Goal: Task Accomplishment & Management: Manage account settings

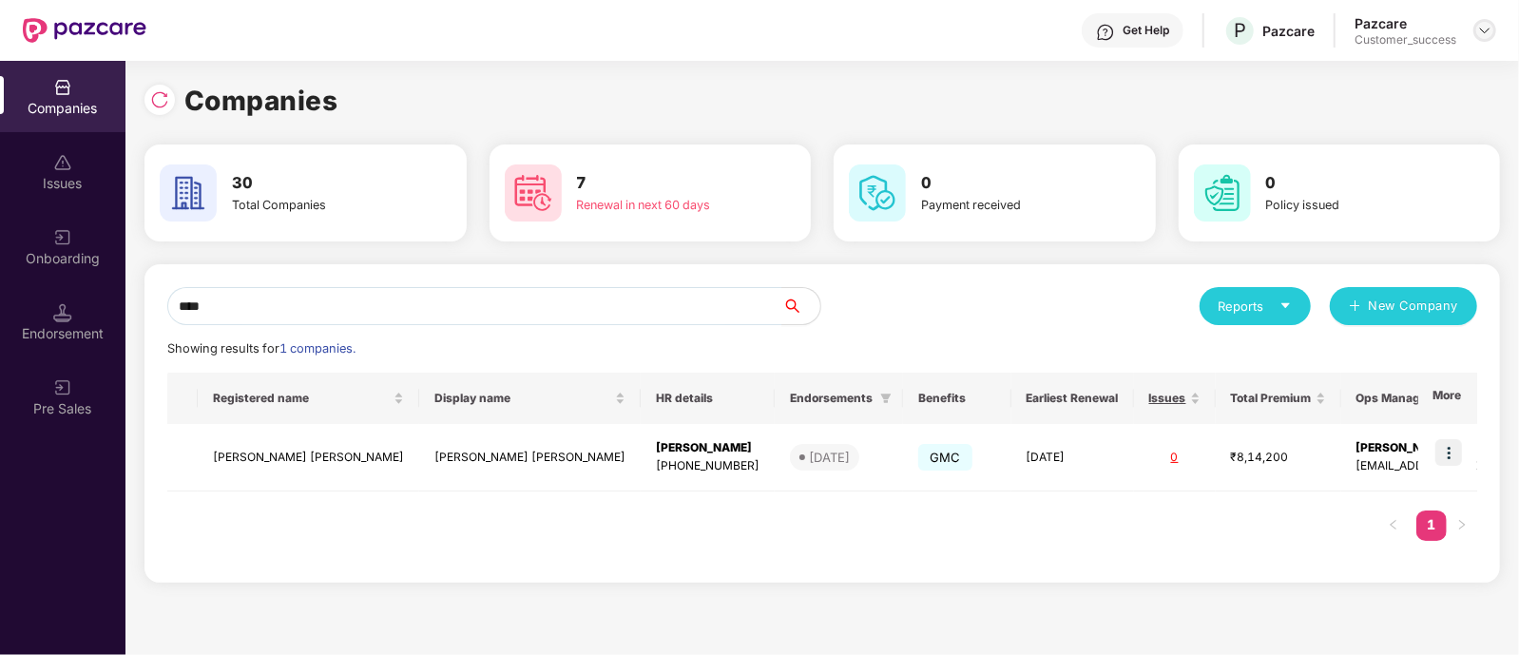
click at [1486, 33] on img at bounding box center [1484, 30] width 15 height 15
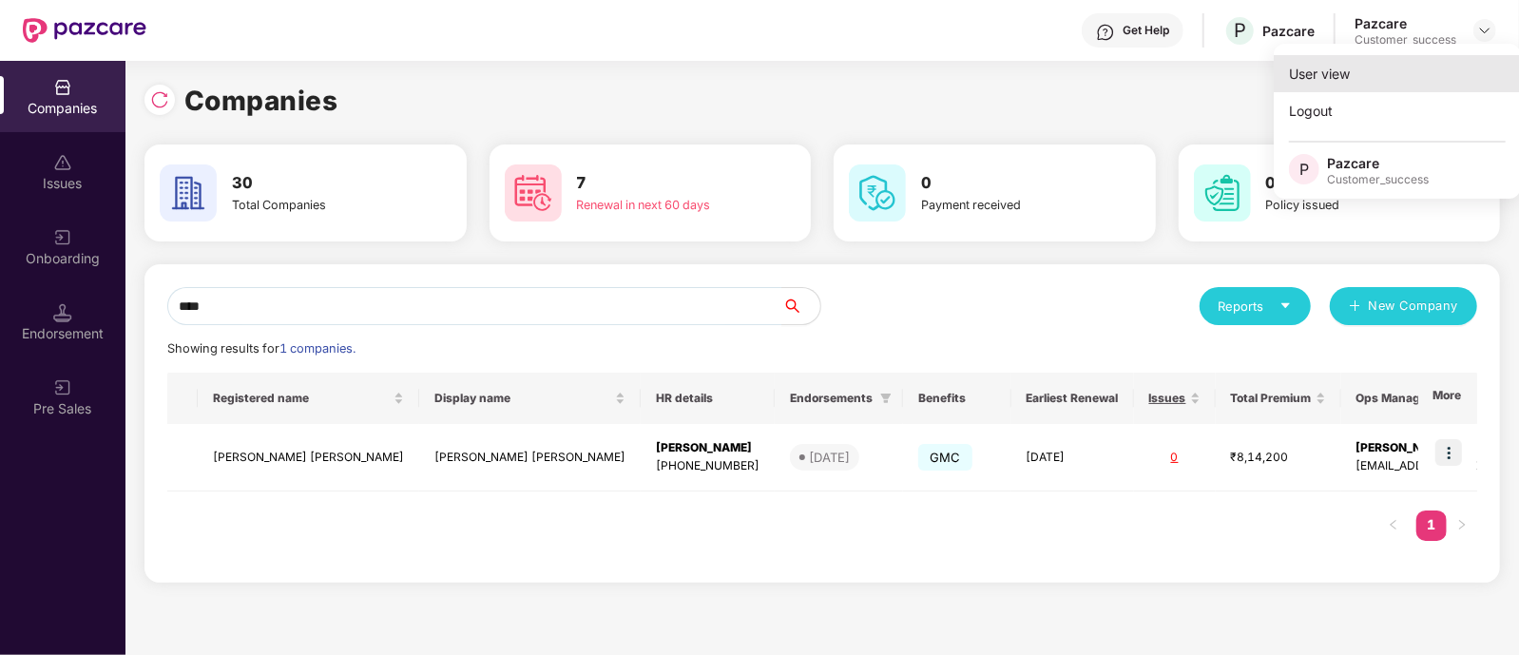
click at [1408, 65] on div "User view" at bounding box center [1397, 73] width 247 height 37
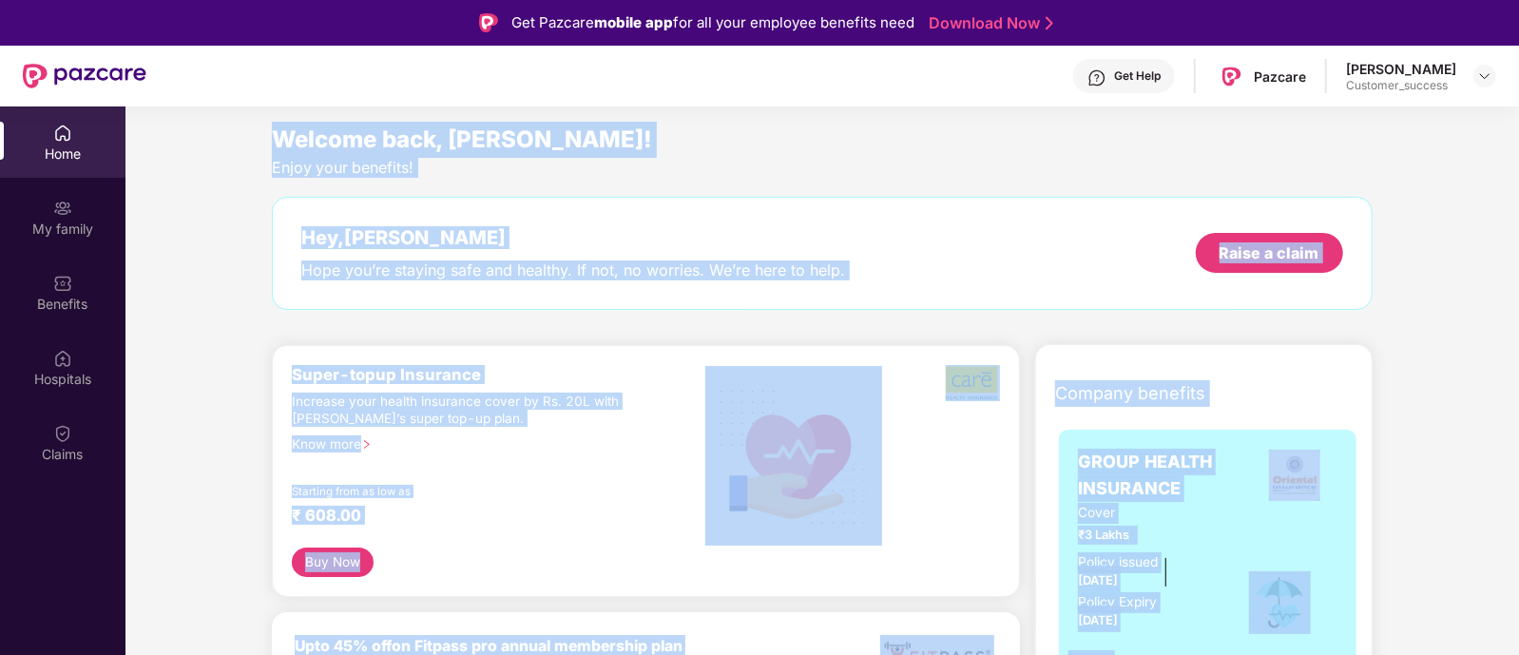
drag, startPoint x: 252, startPoint y: 123, endPoint x: 1447, endPoint y: 530, distance: 1262.4
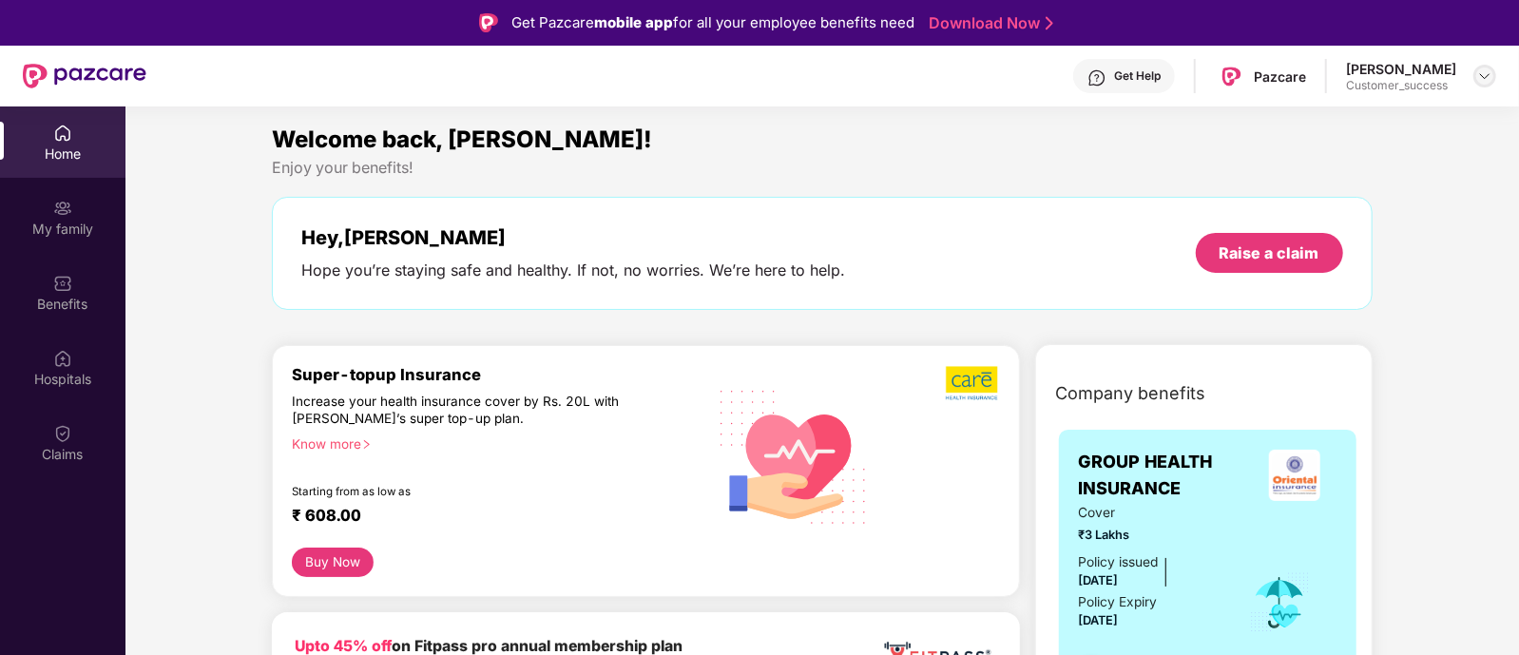
click at [1489, 75] on img at bounding box center [1484, 75] width 15 height 15
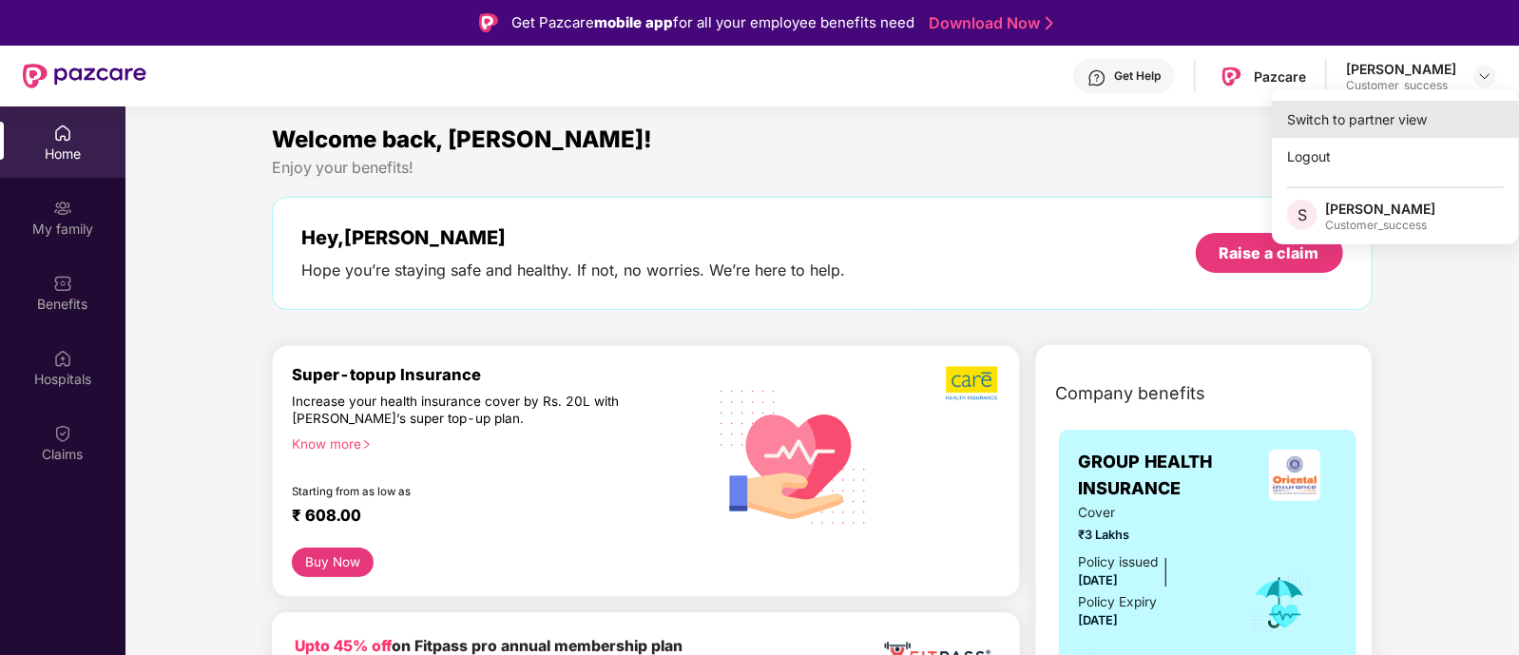
click at [1372, 113] on div "Switch to partner view" at bounding box center [1395, 119] width 247 height 37
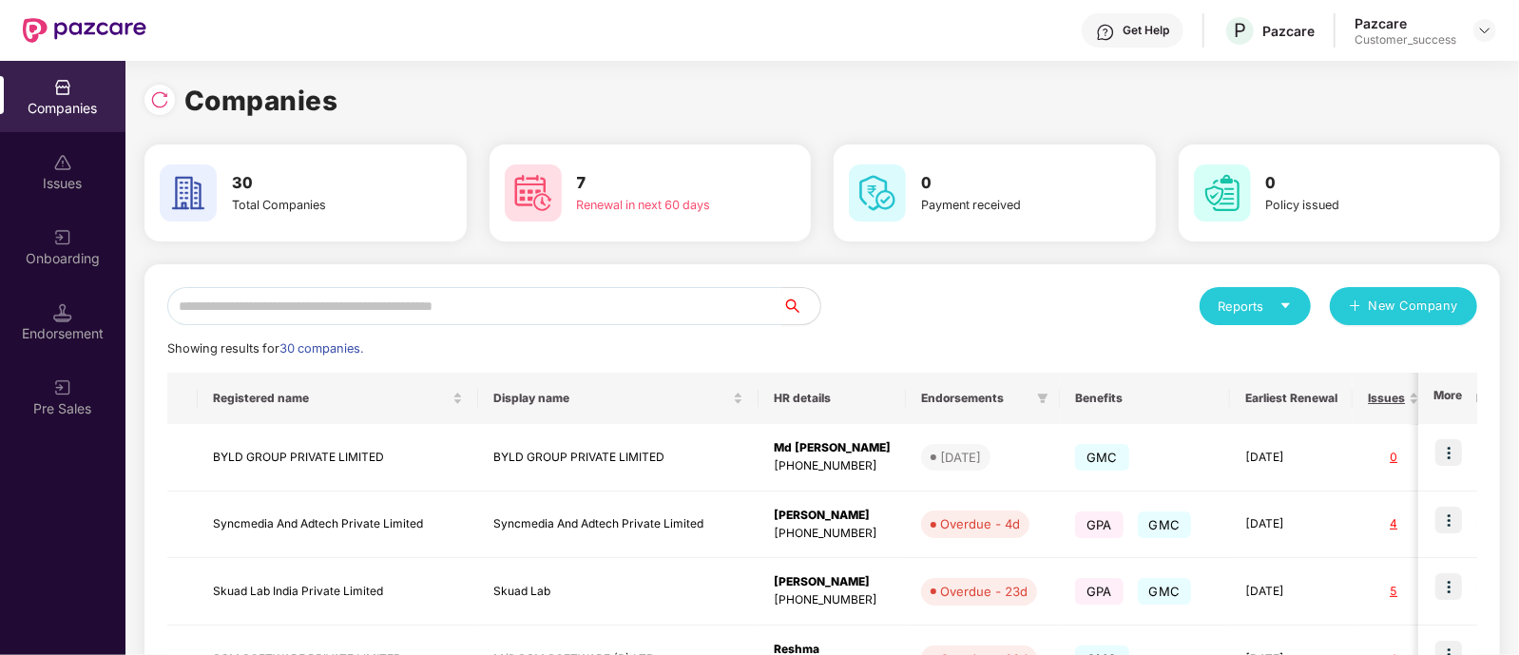
click at [541, 306] on input "text" at bounding box center [474, 306] width 615 height 38
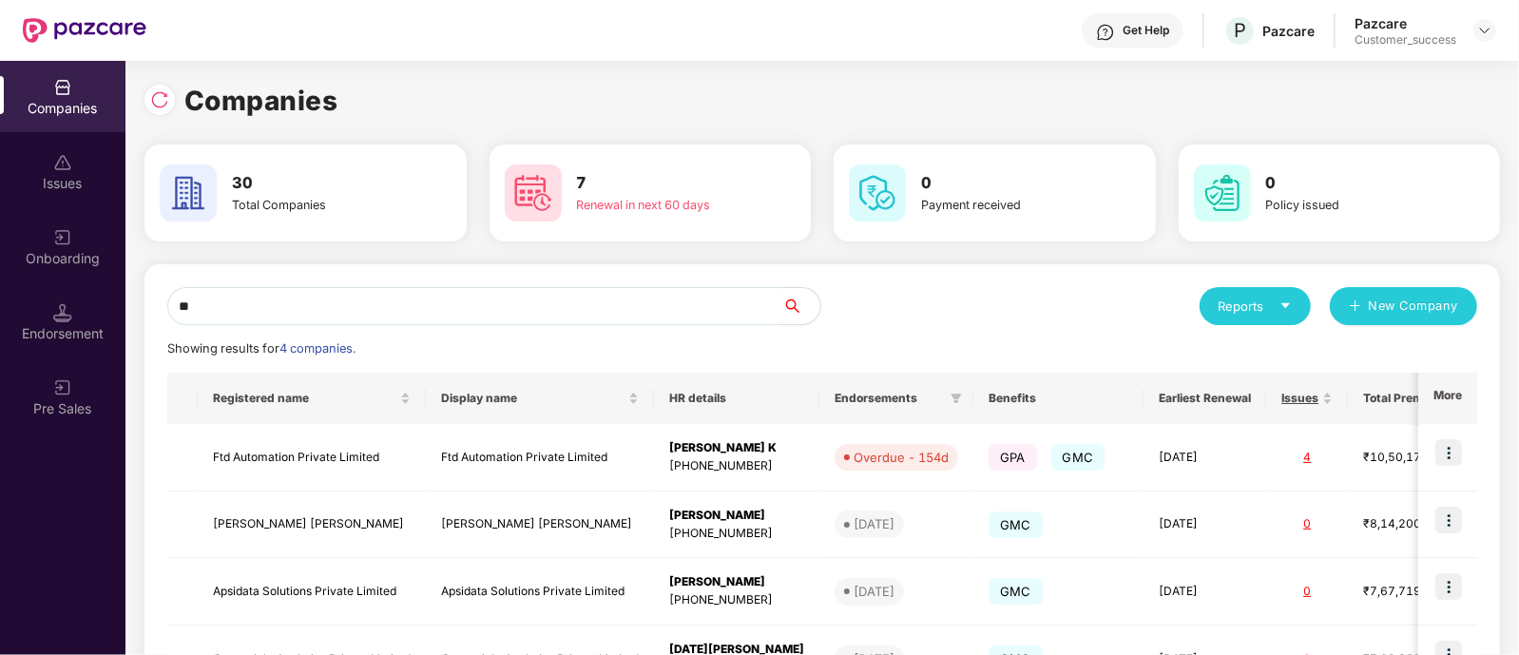
type input "*"
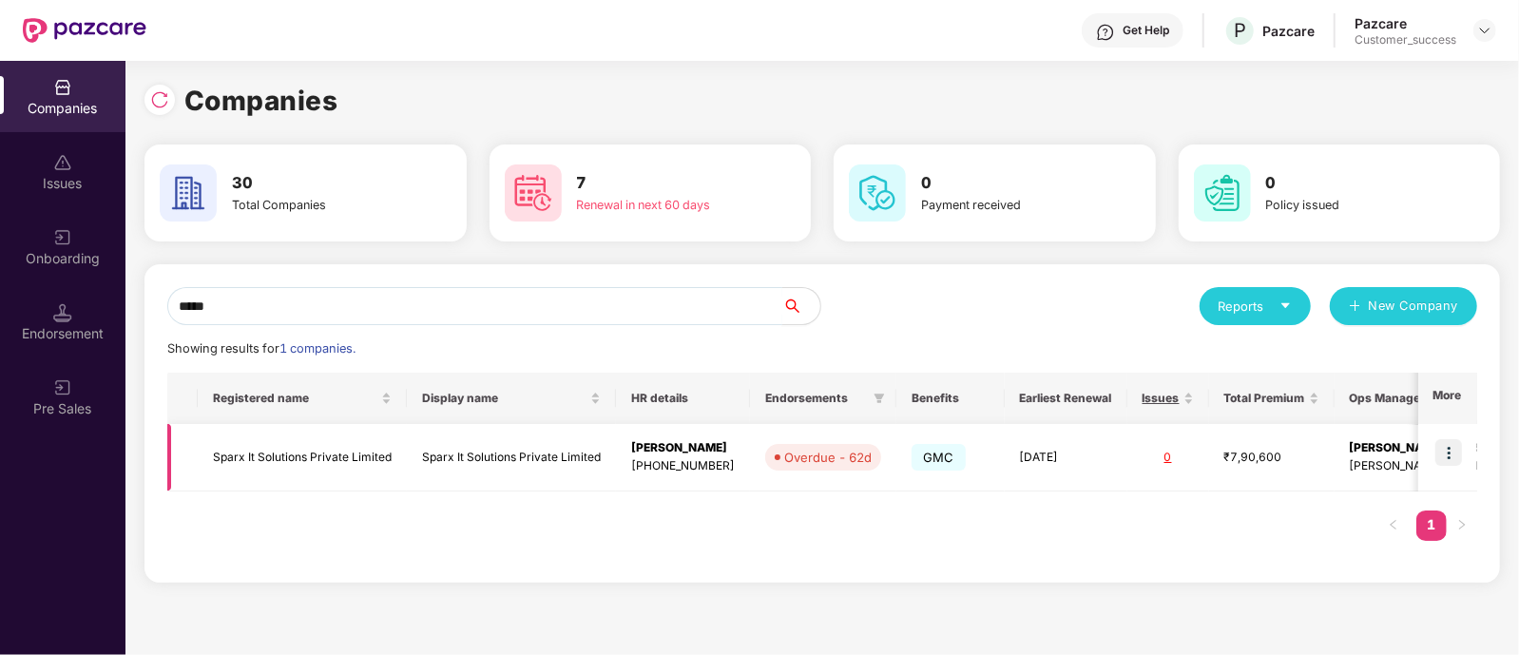
type input "*****"
click at [1435, 452] on td at bounding box center [1447, 457] width 59 height 67
click at [1443, 452] on img at bounding box center [1448, 452] width 27 height 27
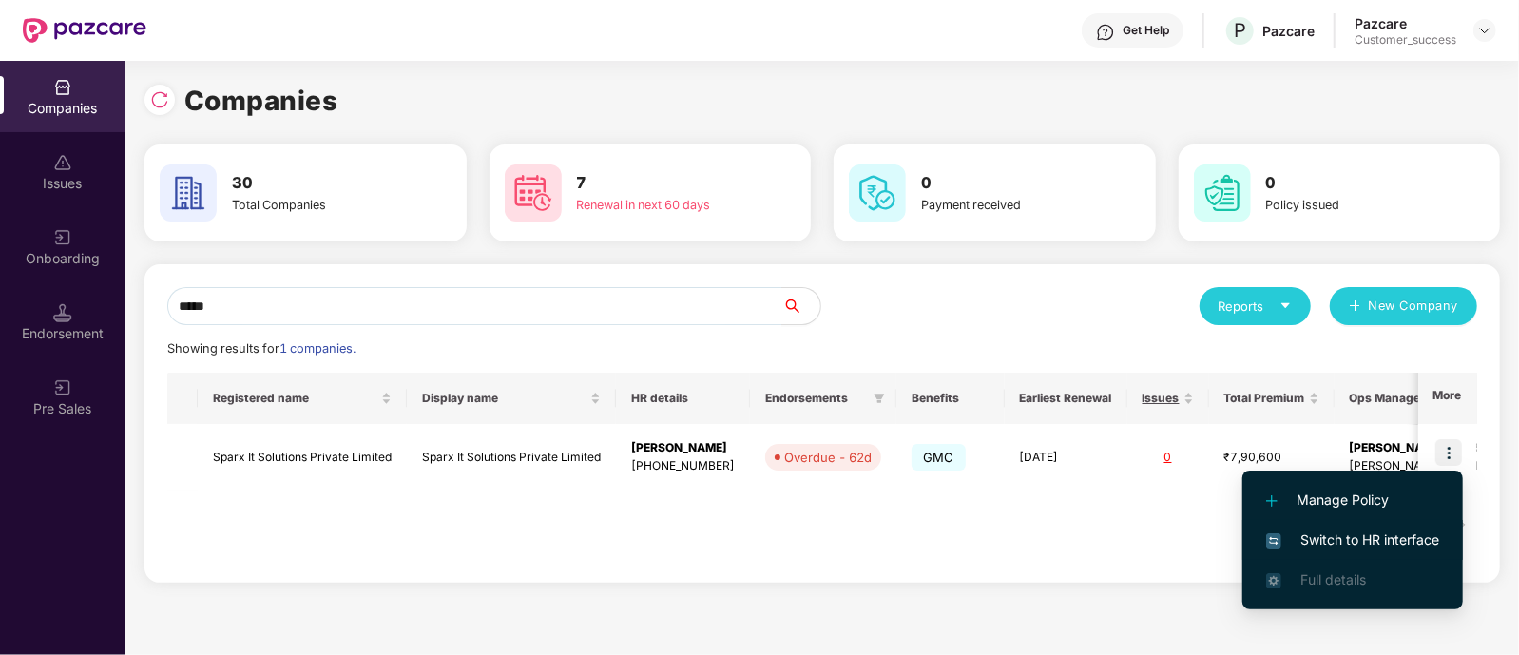
click at [1355, 544] on span "Switch to HR interface" at bounding box center [1352, 539] width 173 height 21
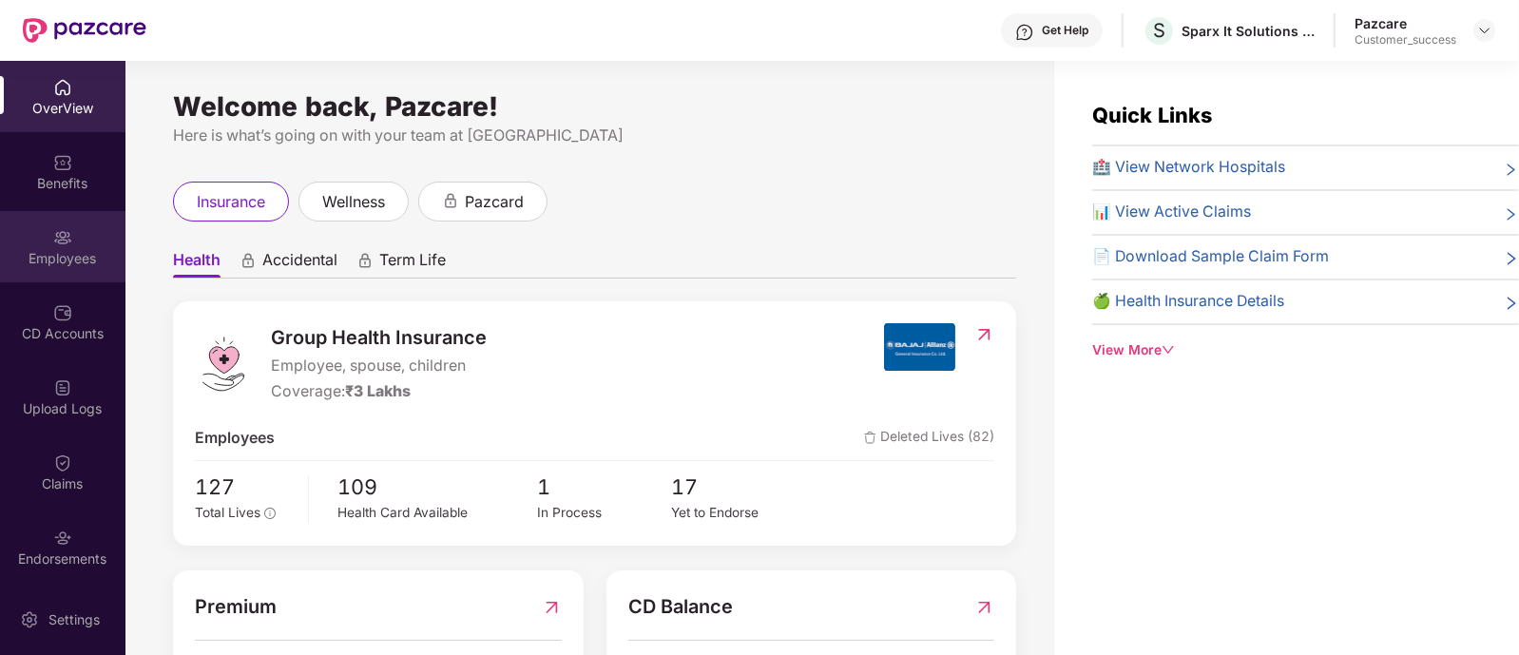
click at [81, 263] on div "Employees" at bounding box center [62, 258] width 125 height 19
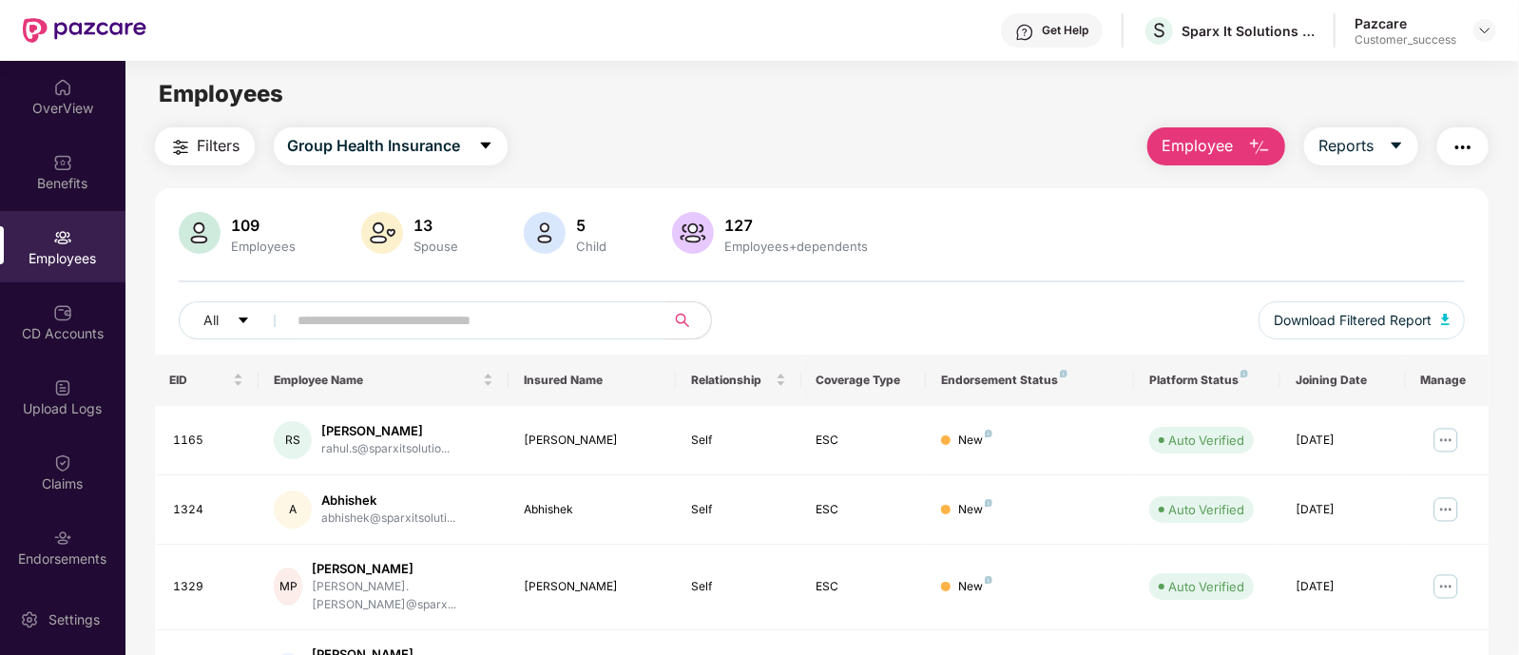
click at [316, 316] on input "text" at bounding box center [468, 320] width 341 height 29
type input "*******"
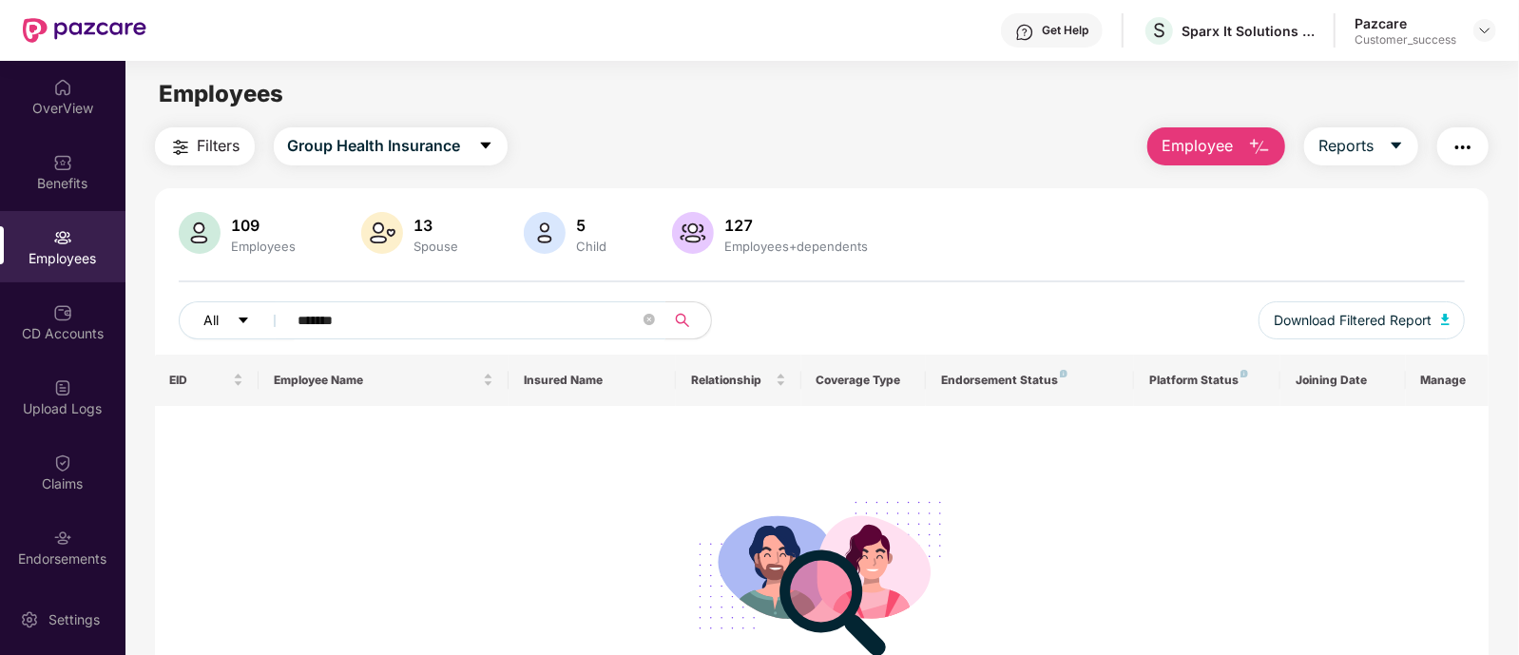
drag, startPoint x: 425, startPoint y: 328, endPoint x: 253, endPoint y: 325, distance: 172.1
click at [253, 325] on div "All *******" at bounding box center [500, 320] width 643 height 38
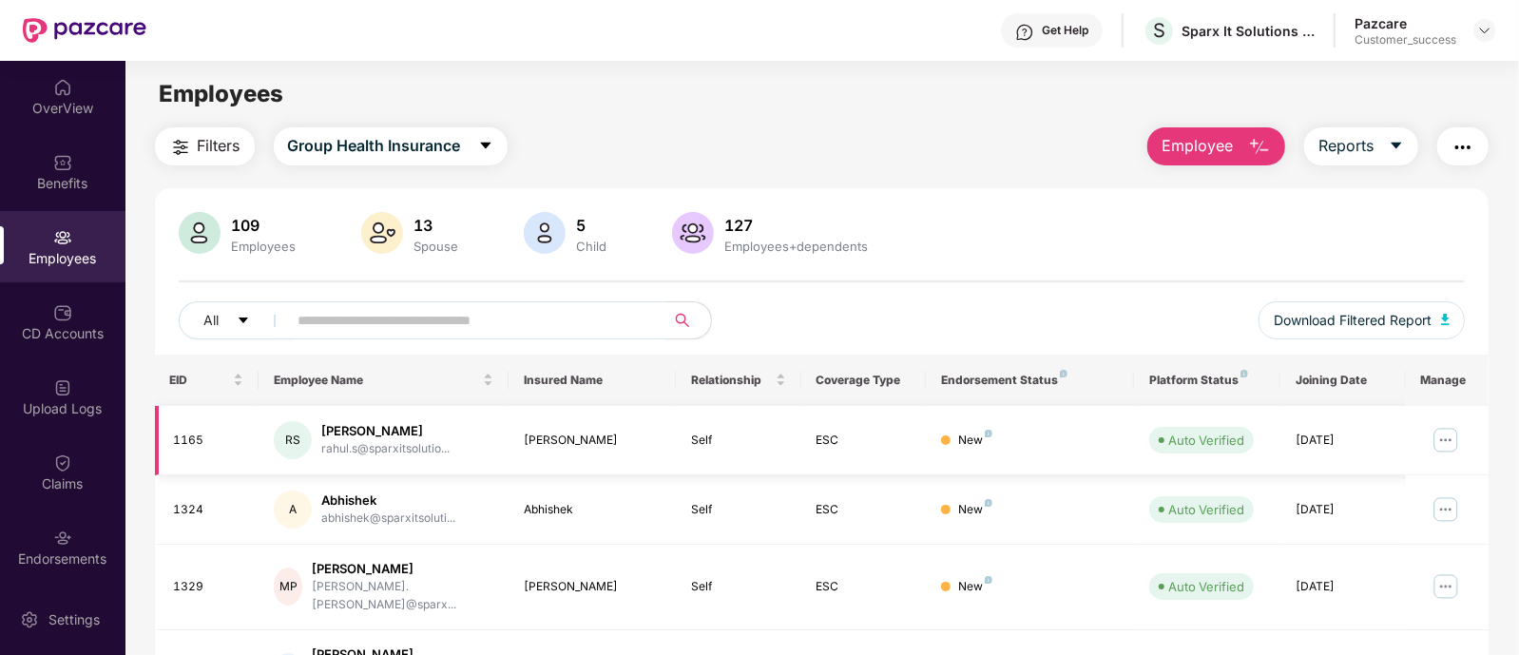
click at [1446, 434] on img at bounding box center [1445, 440] width 30 height 30
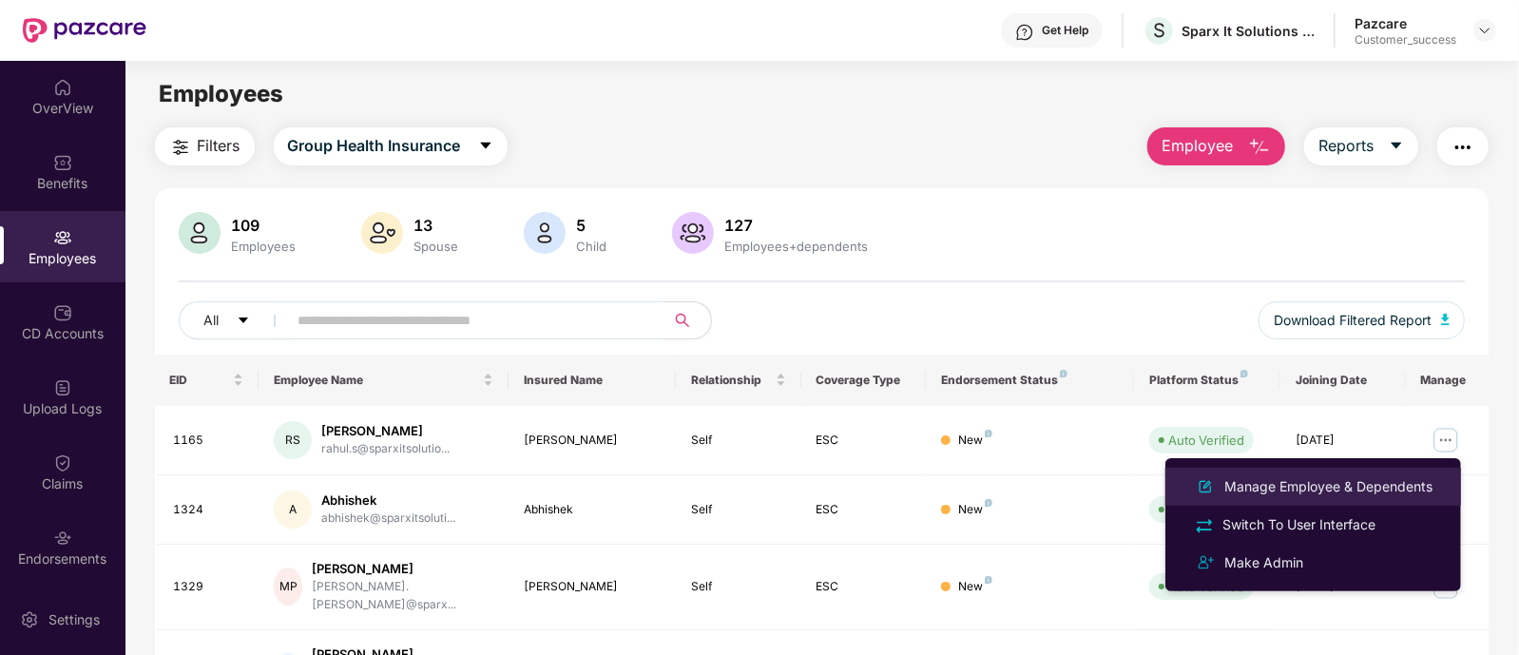
click at [1342, 496] on div "Manage Employee & Dependents" at bounding box center [1328, 486] width 216 height 21
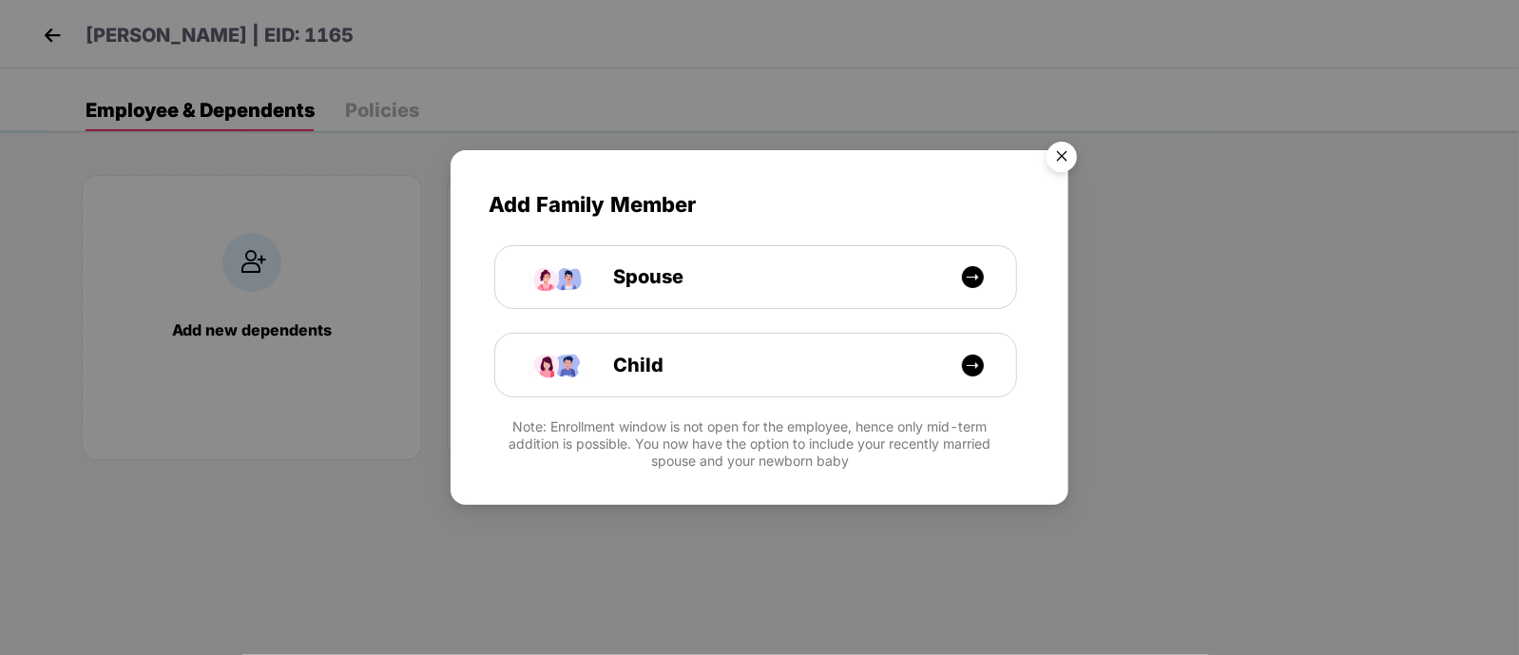
click at [1060, 159] on img "Close" at bounding box center [1061, 159] width 53 height 53
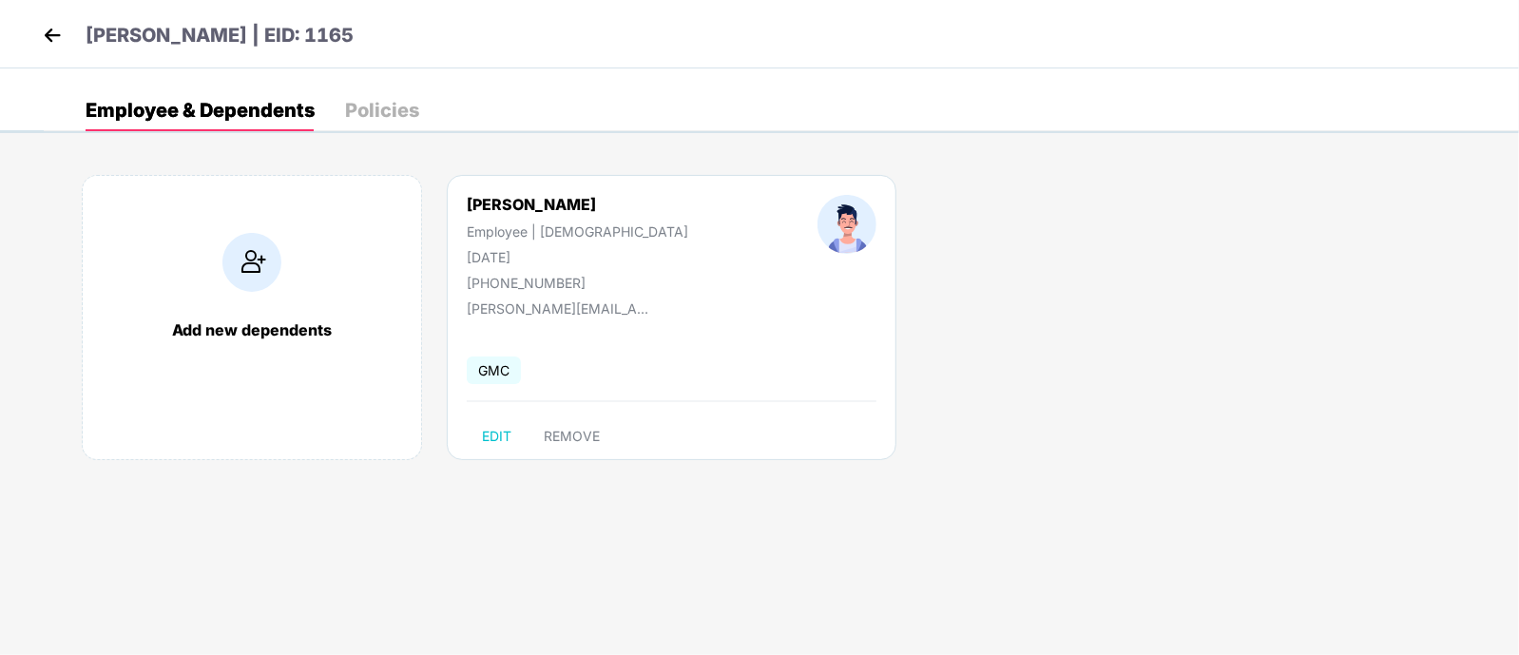
click at [62, 35] on img at bounding box center [52, 35] width 29 height 29
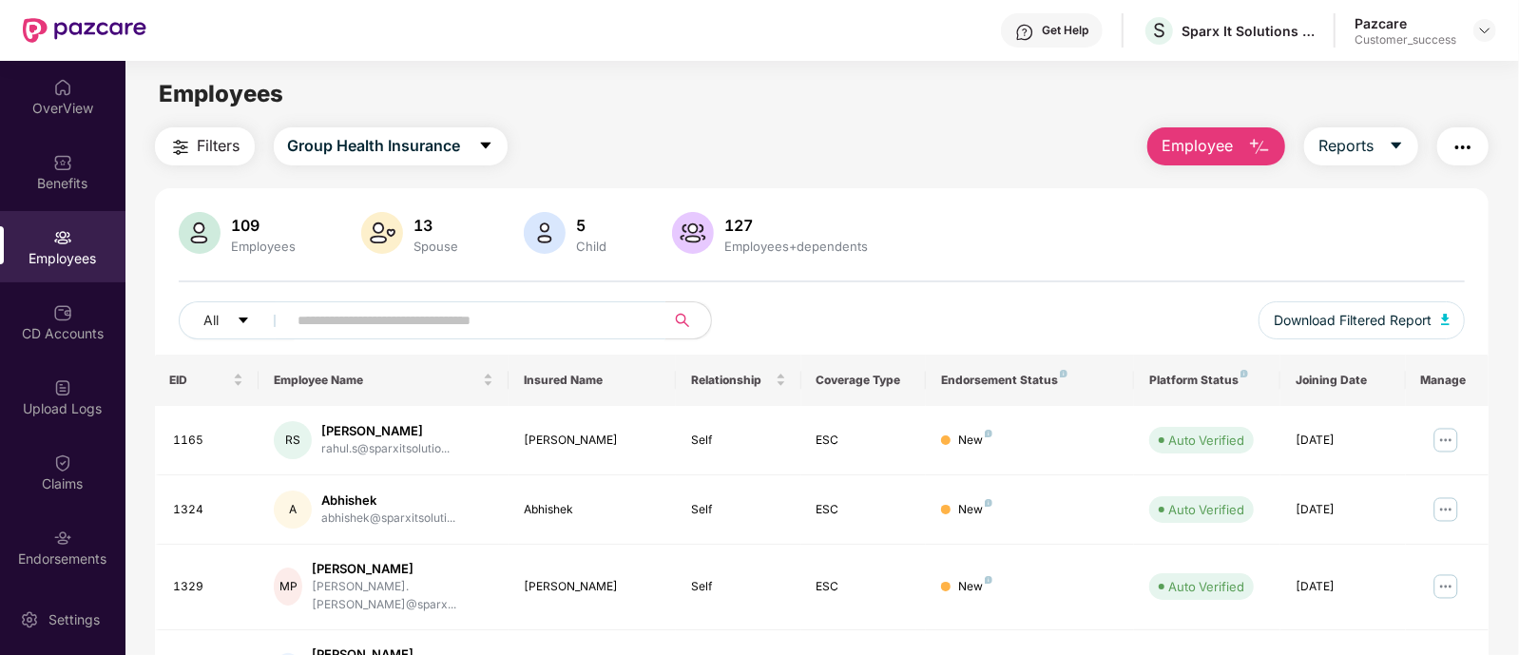
click at [352, 308] on input "text" at bounding box center [468, 320] width 341 height 29
click at [1446, 439] on img at bounding box center [1445, 440] width 30 height 30
click at [1101, 310] on div "All Download Filtered Report" at bounding box center [822, 327] width 1287 height 53
click at [1461, 140] on img "button" at bounding box center [1462, 147] width 23 height 23
click at [1107, 268] on div "109 Employees 13 Spouse 5 Child [DEMOGRAPHIC_DATA] Employees+dependents All Dow…" at bounding box center [822, 283] width 1334 height 143
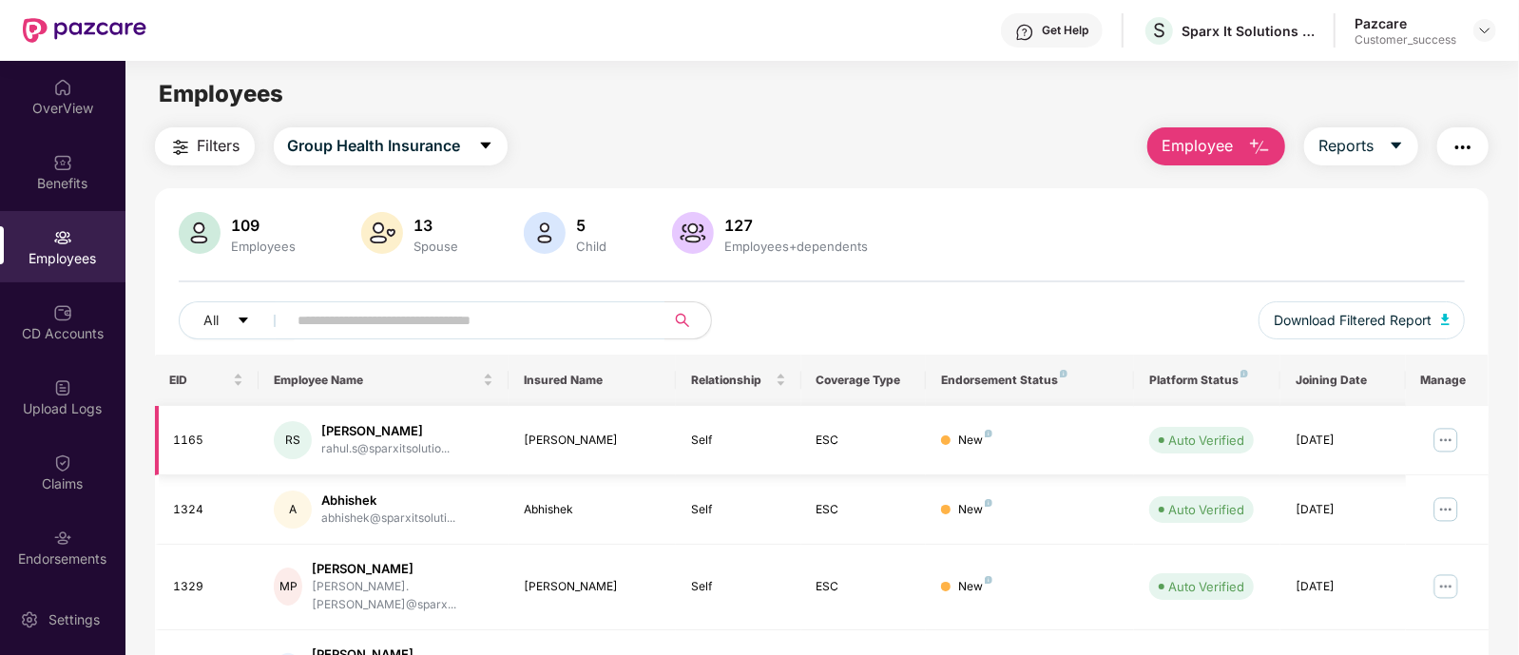
click at [1446, 427] on img at bounding box center [1445, 440] width 30 height 30
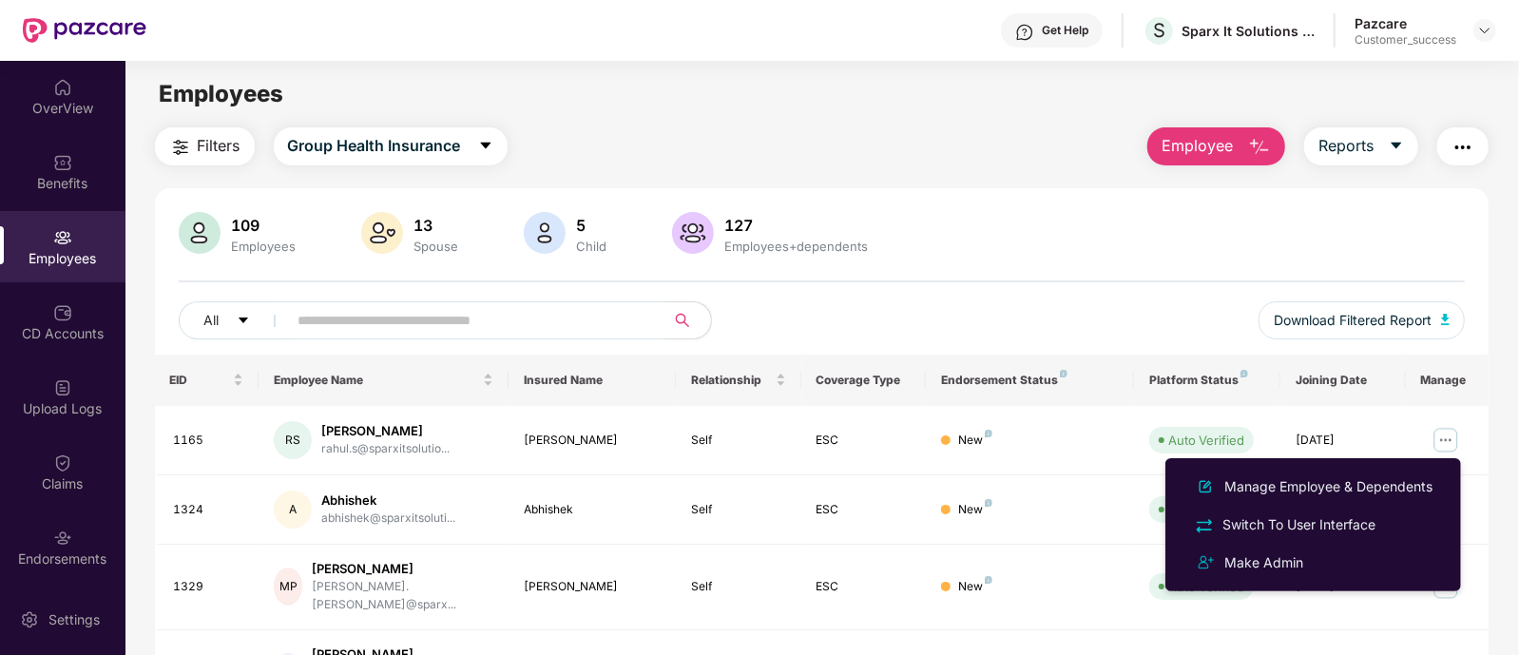
click at [1050, 132] on div "Filters Group Health Insurance Employee Reports" at bounding box center [822, 146] width 1334 height 38
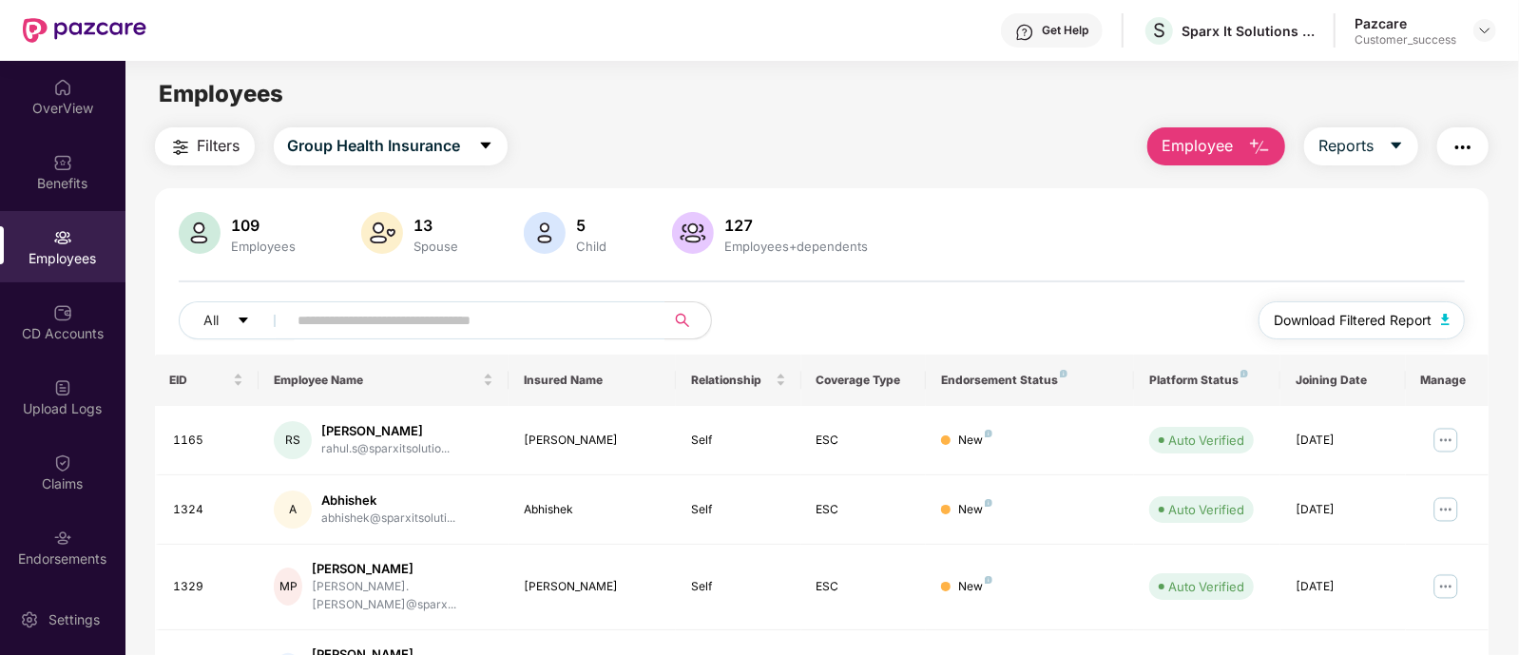
click at [1331, 330] on span "Download Filtered Report" at bounding box center [1353, 320] width 158 height 21
